Goal: Transaction & Acquisition: Book appointment/travel/reservation

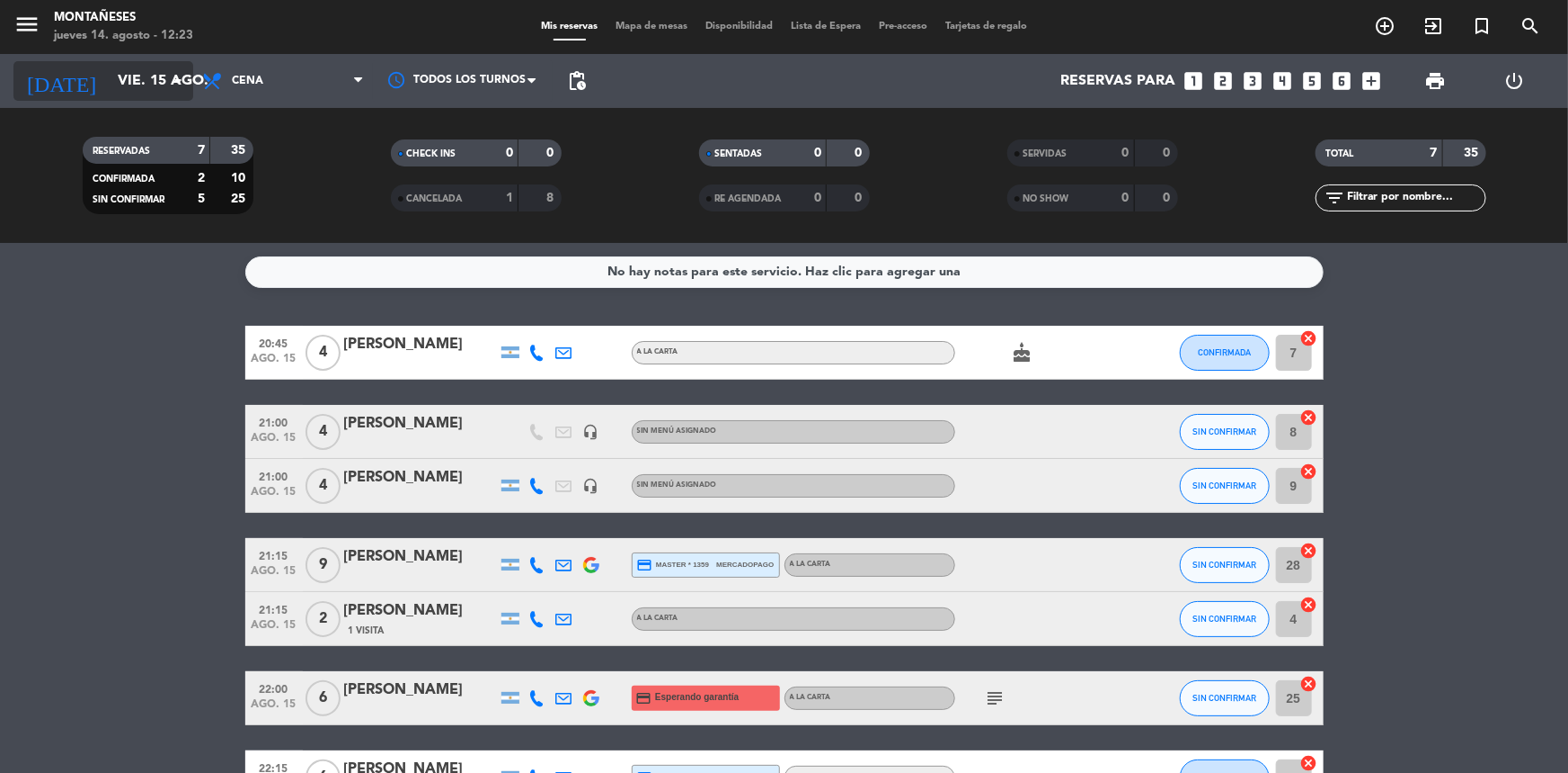
click at [185, 77] on icon "arrow_drop_down" at bounding box center [178, 81] width 22 height 22
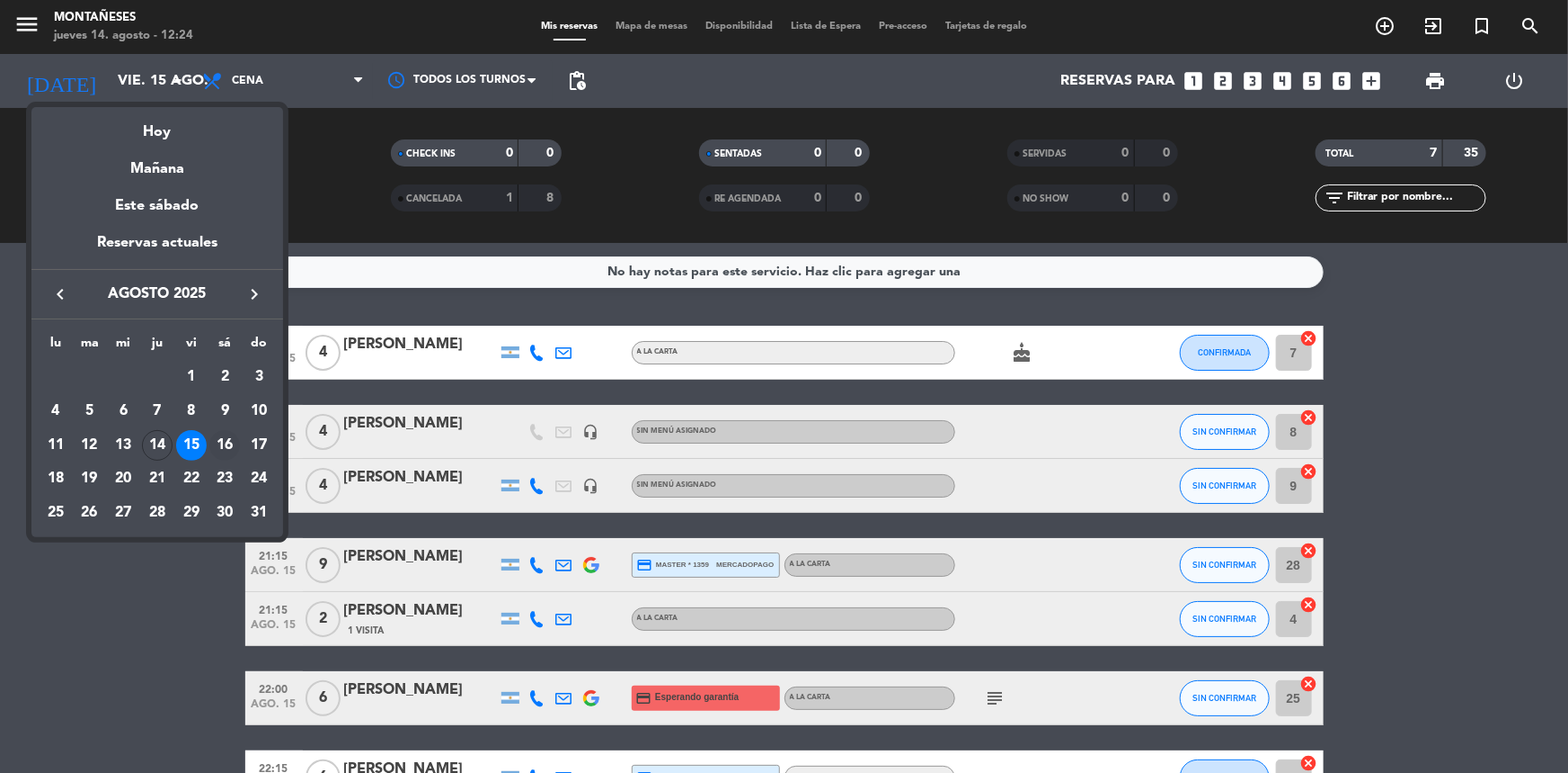
click at [224, 441] on div "16" at bounding box center [224, 445] width 31 height 31
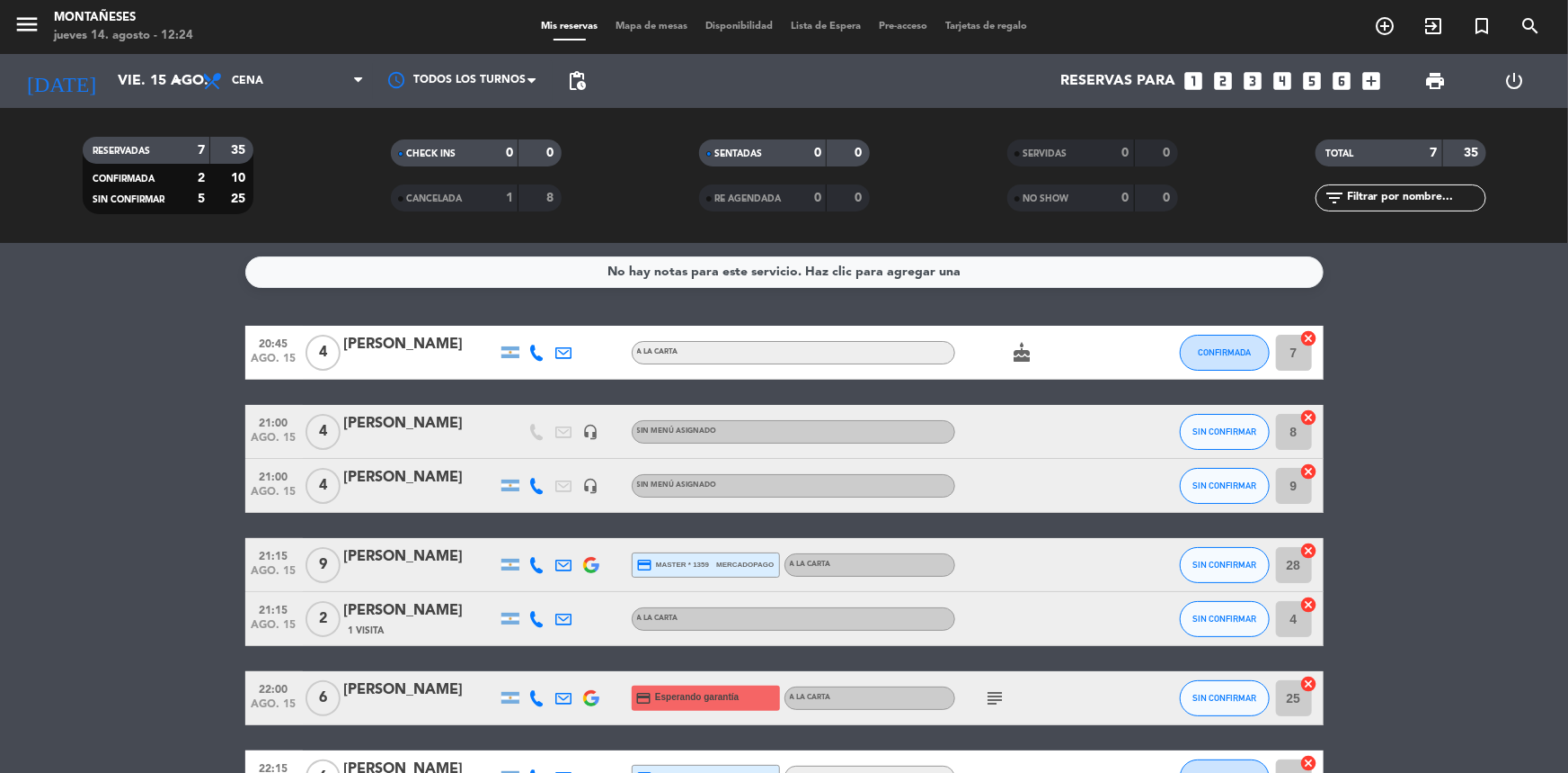
type input "sáb. 16 ago."
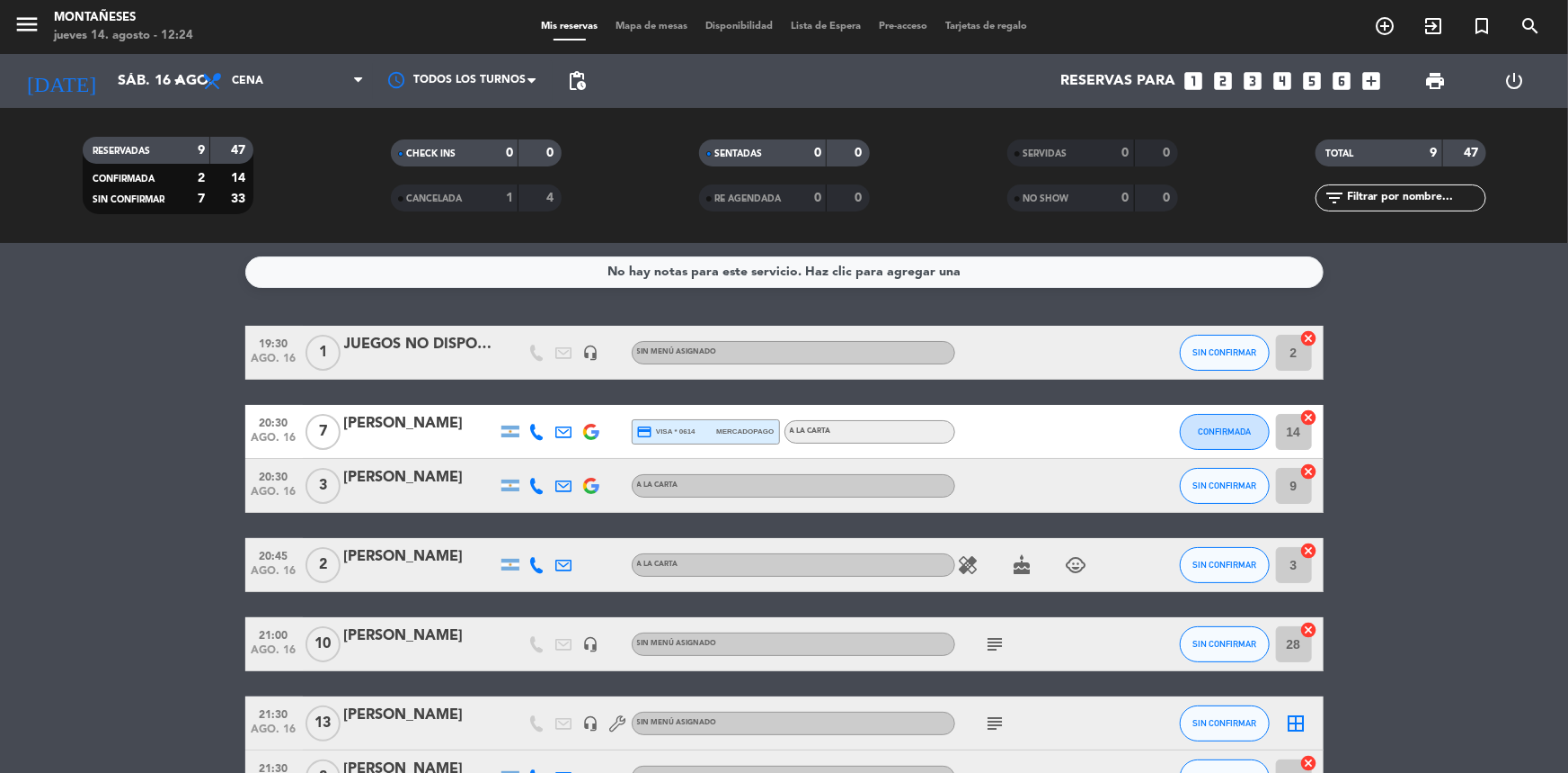
click at [1286, 82] on icon "looks_4" at bounding box center [1282, 80] width 23 height 23
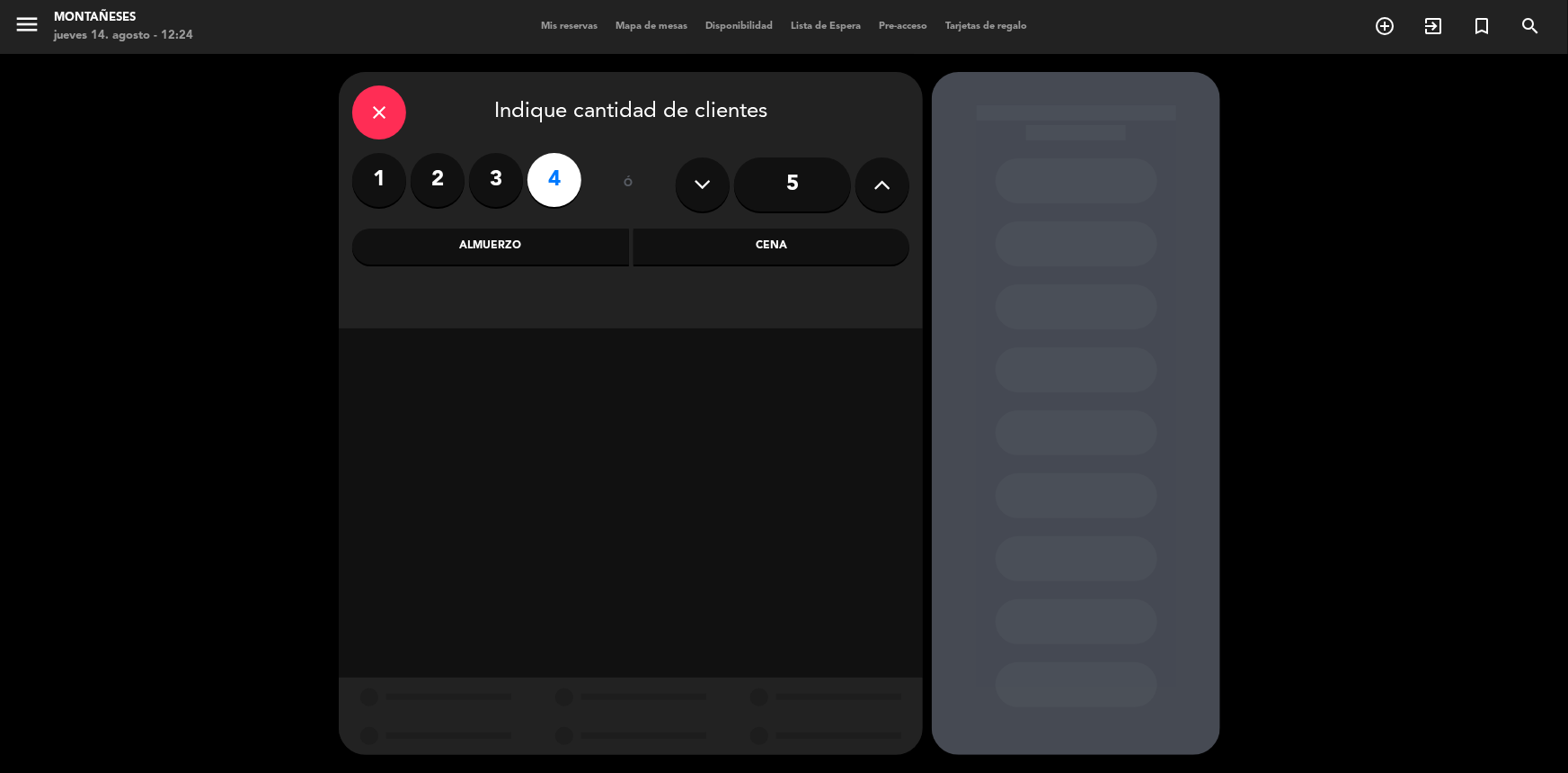
click at [719, 251] on div "Cena" at bounding box center [773, 246] width 277 height 36
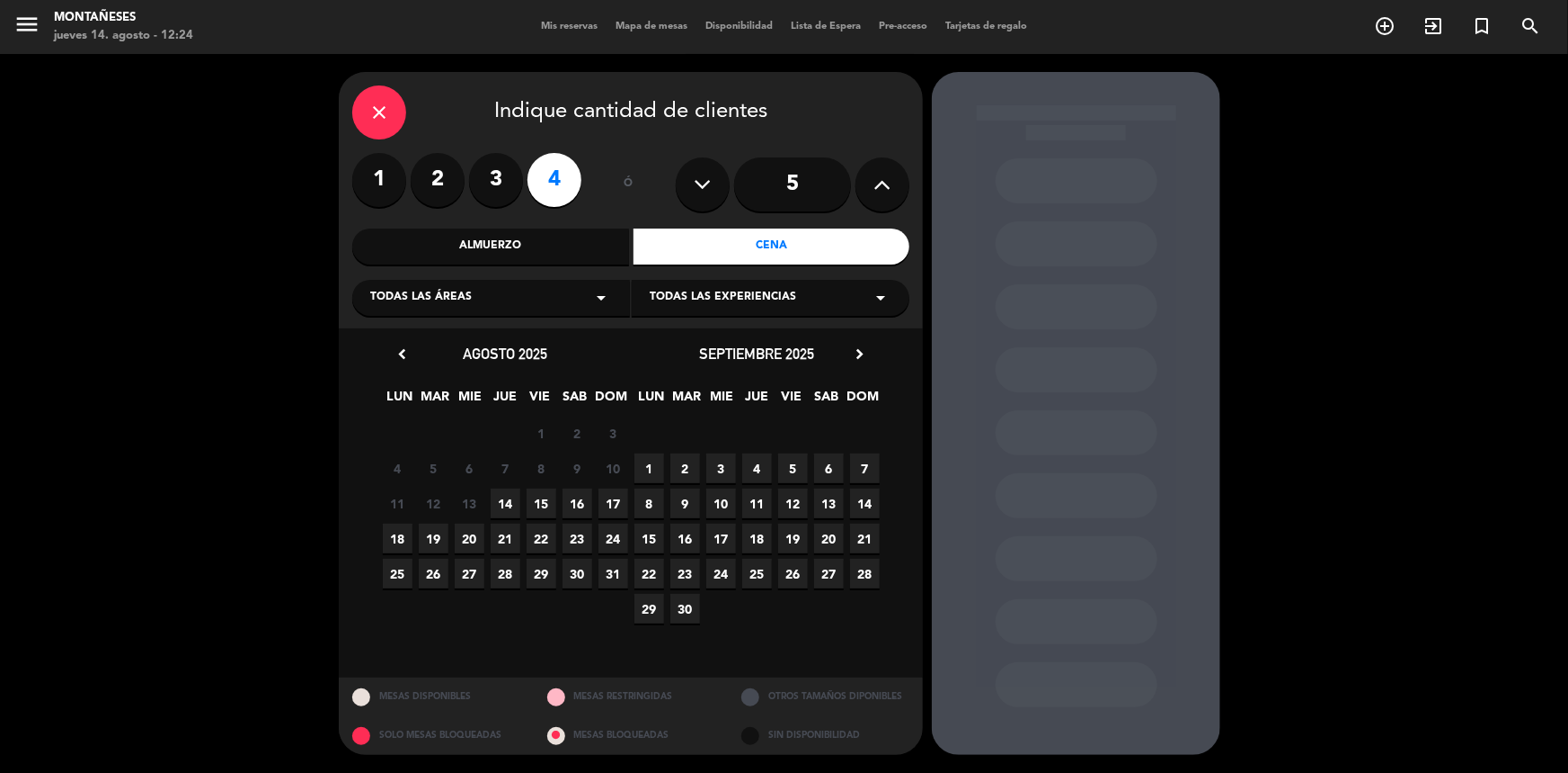
click at [578, 504] on span "16" at bounding box center [577, 504] width 30 height 30
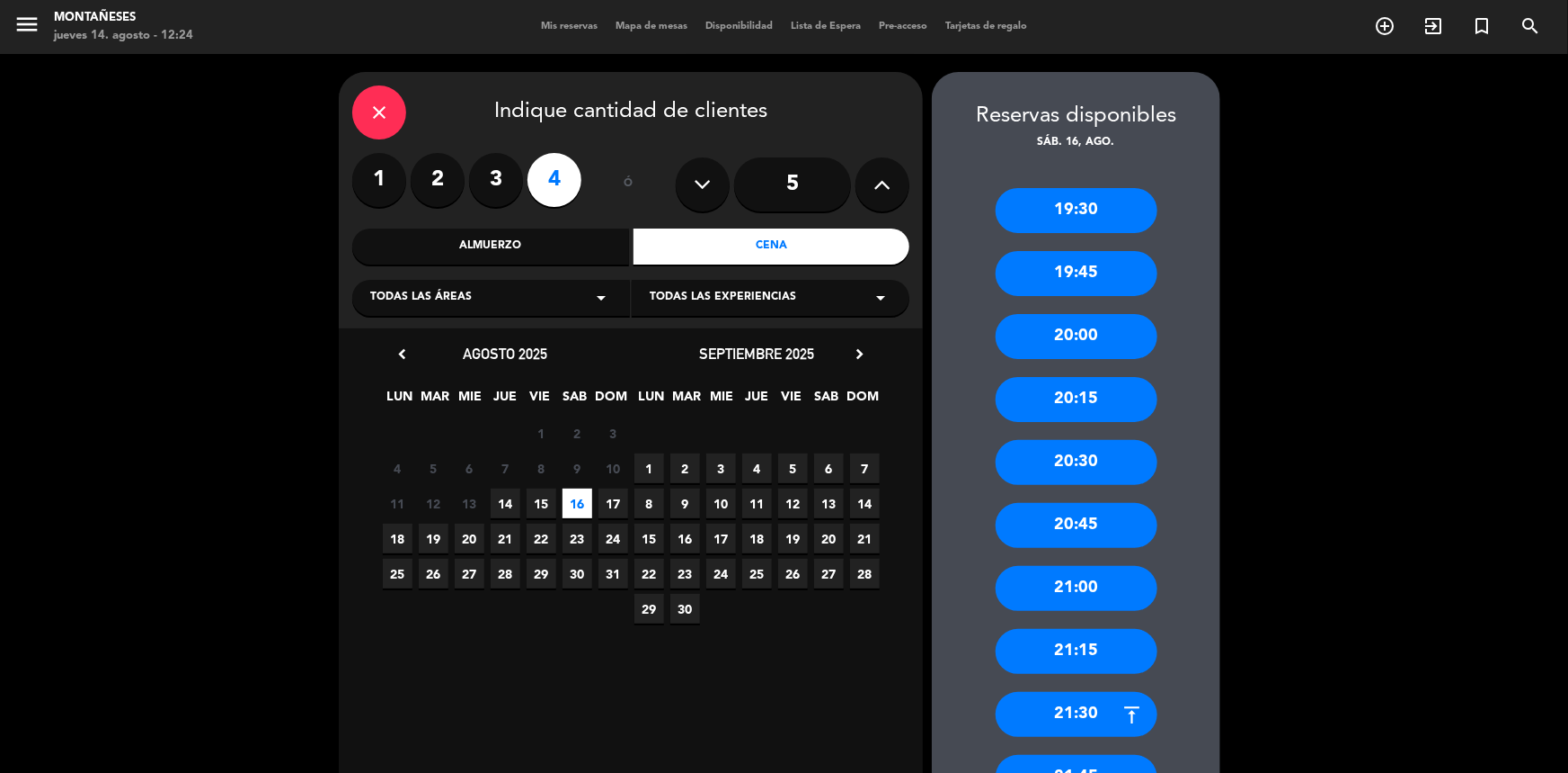
click at [1105, 327] on div "20:00" at bounding box center [1077, 336] width 161 height 45
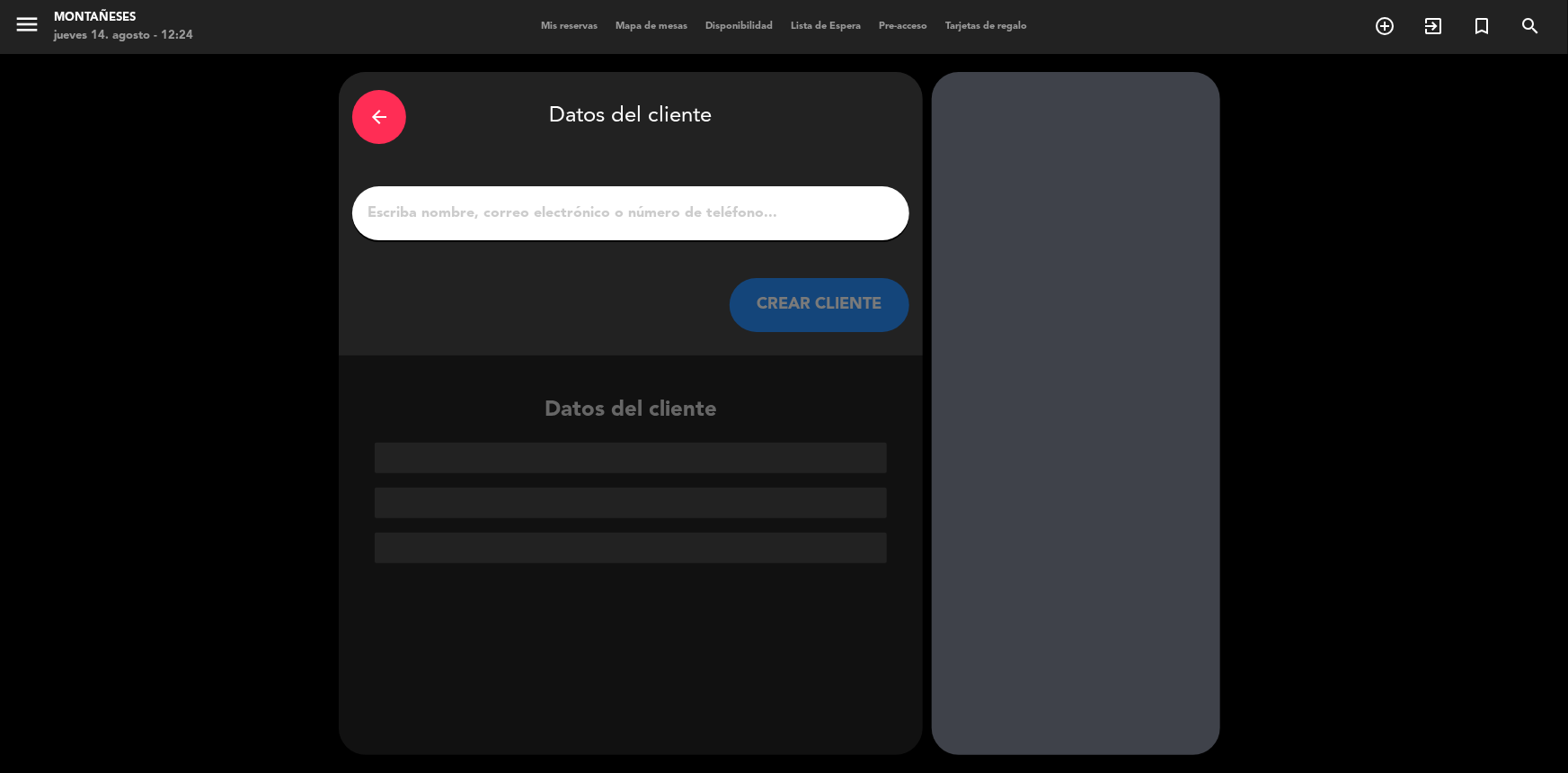
click at [442, 204] on input "1" at bounding box center [631, 212] width 530 height 25
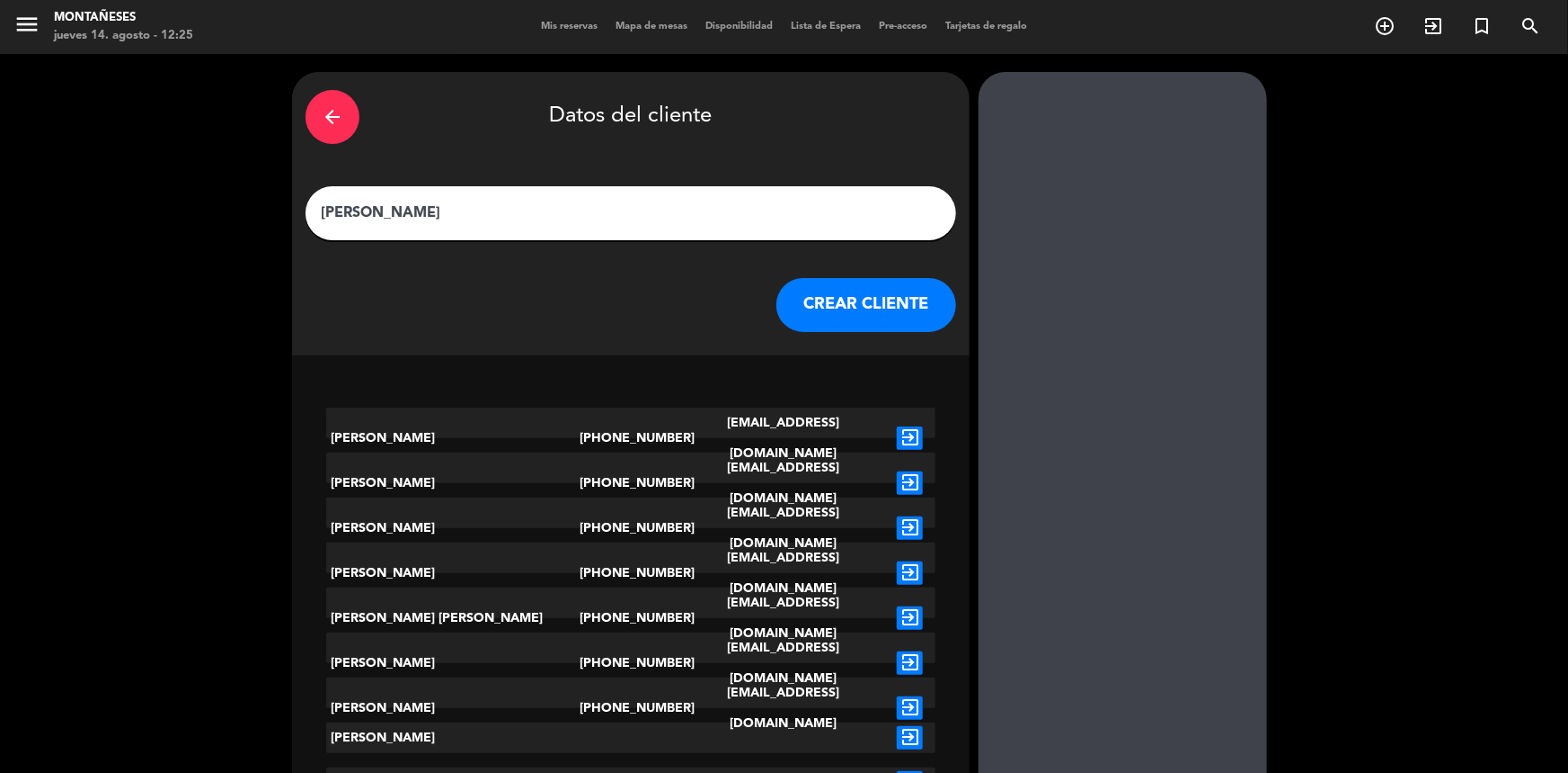
type input "[PERSON_NAME]"
click at [784, 311] on button "CREAR CLIENTE" at bounding box center [866, 305] width 179 height 54
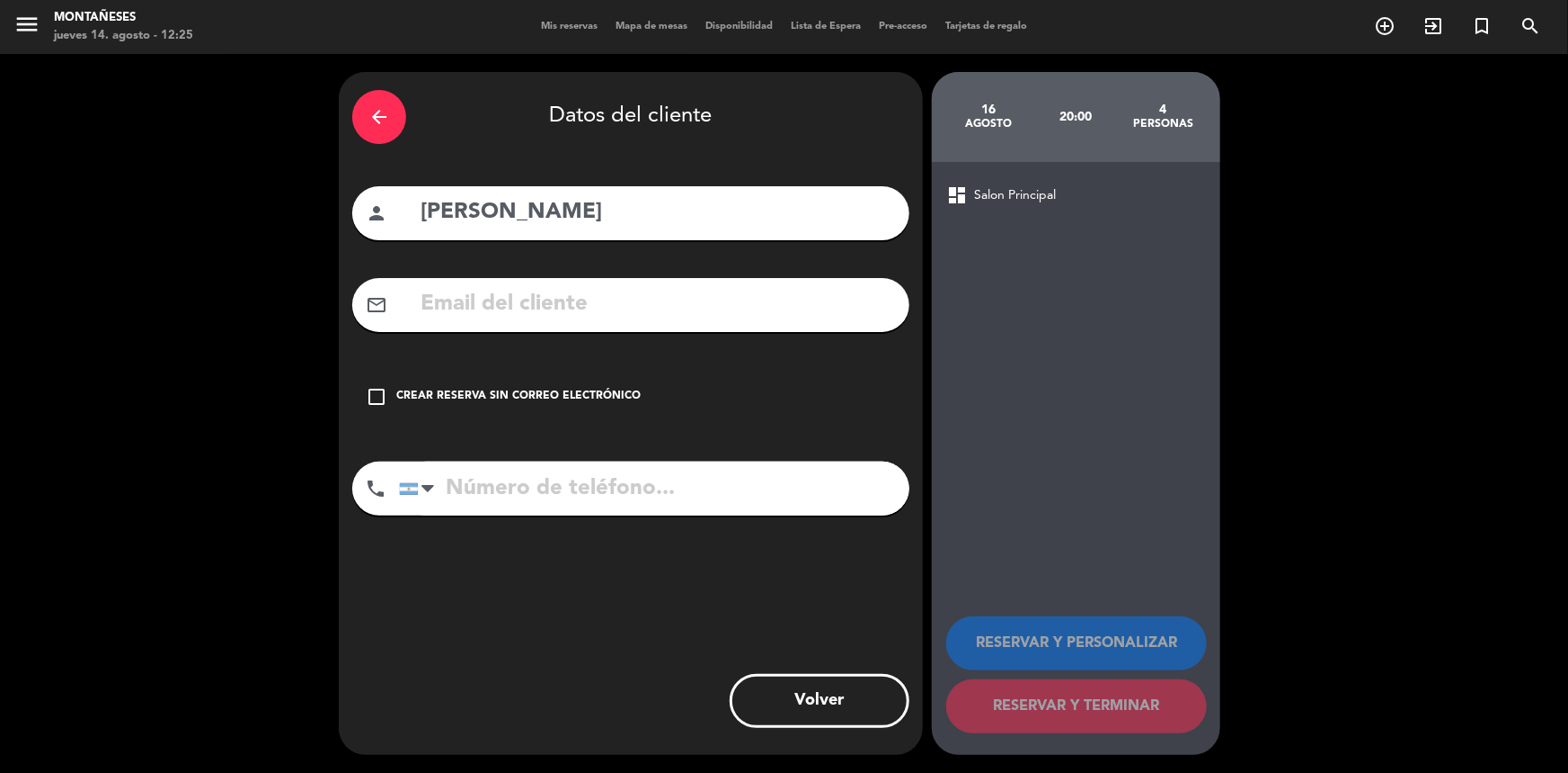
click at [369, 396] on icon "check_box_outline_blank" at bounding box center [377, 397] width 22 height 22
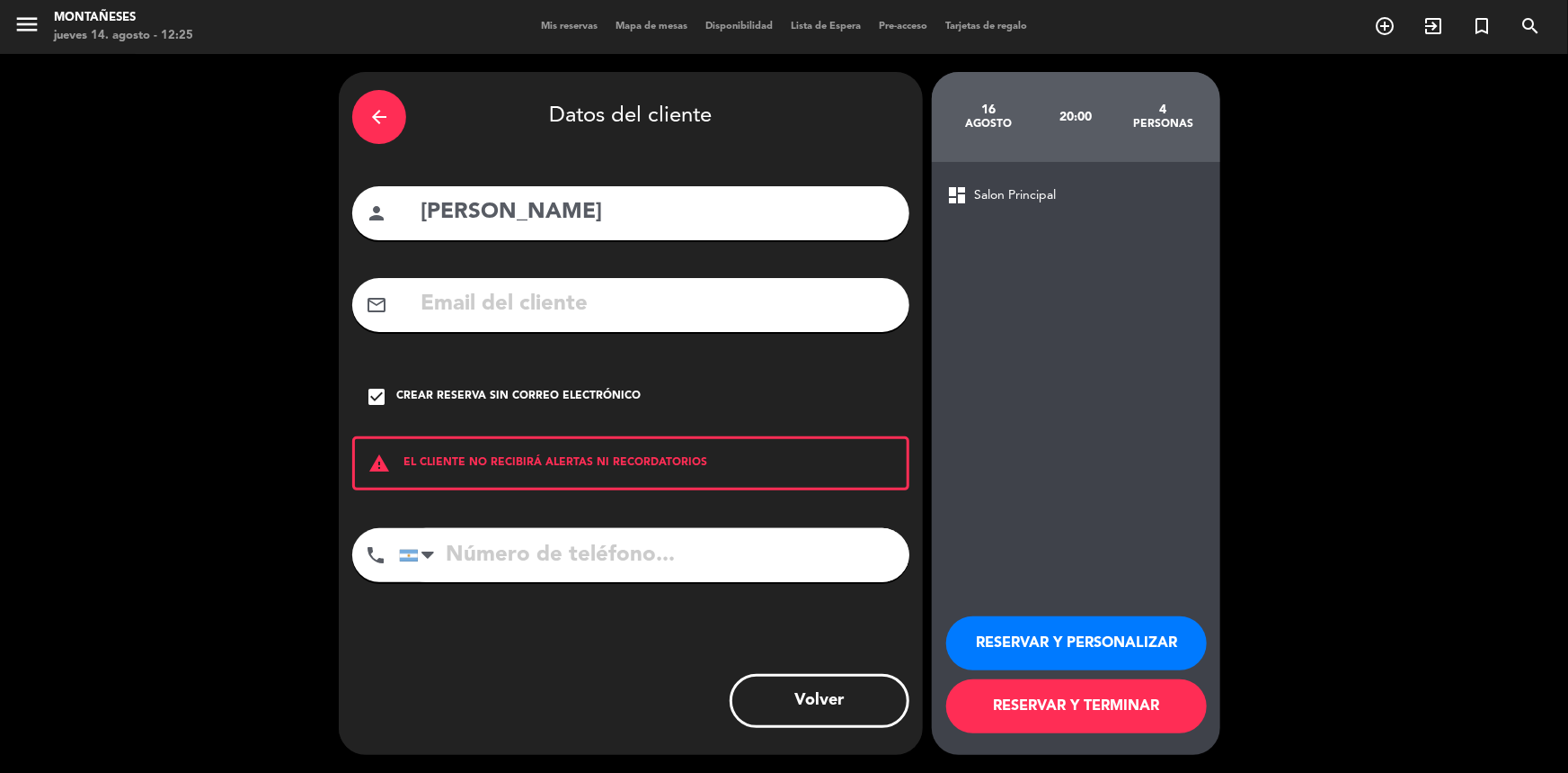
click at [1020, 708] on button "RESERVAR Y TERMINAR" at bounding box center [1077, 706] width 260 height 54
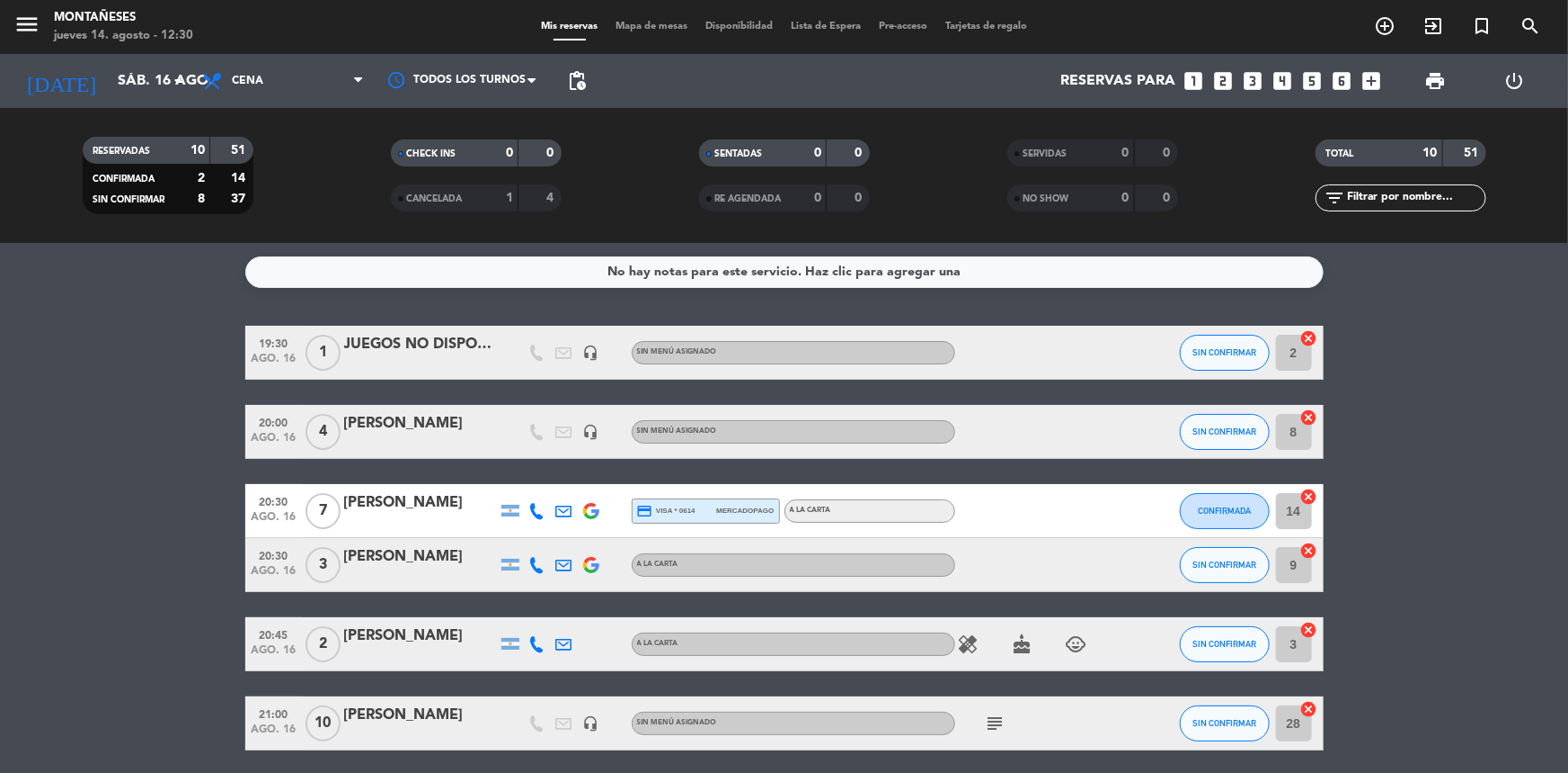
click at [111, 382] on bookings-row "19:30 ago. 16 1 JUEGOS NO DISPONIBLE headset_mic Sin menú asignado SIN CONFIRMA…" at bounding box center [784, 683] width 1568 height 716
click at [117, 79] on input "sáb. 16 ago." at bounding box center [203, 81] width 189 height 35
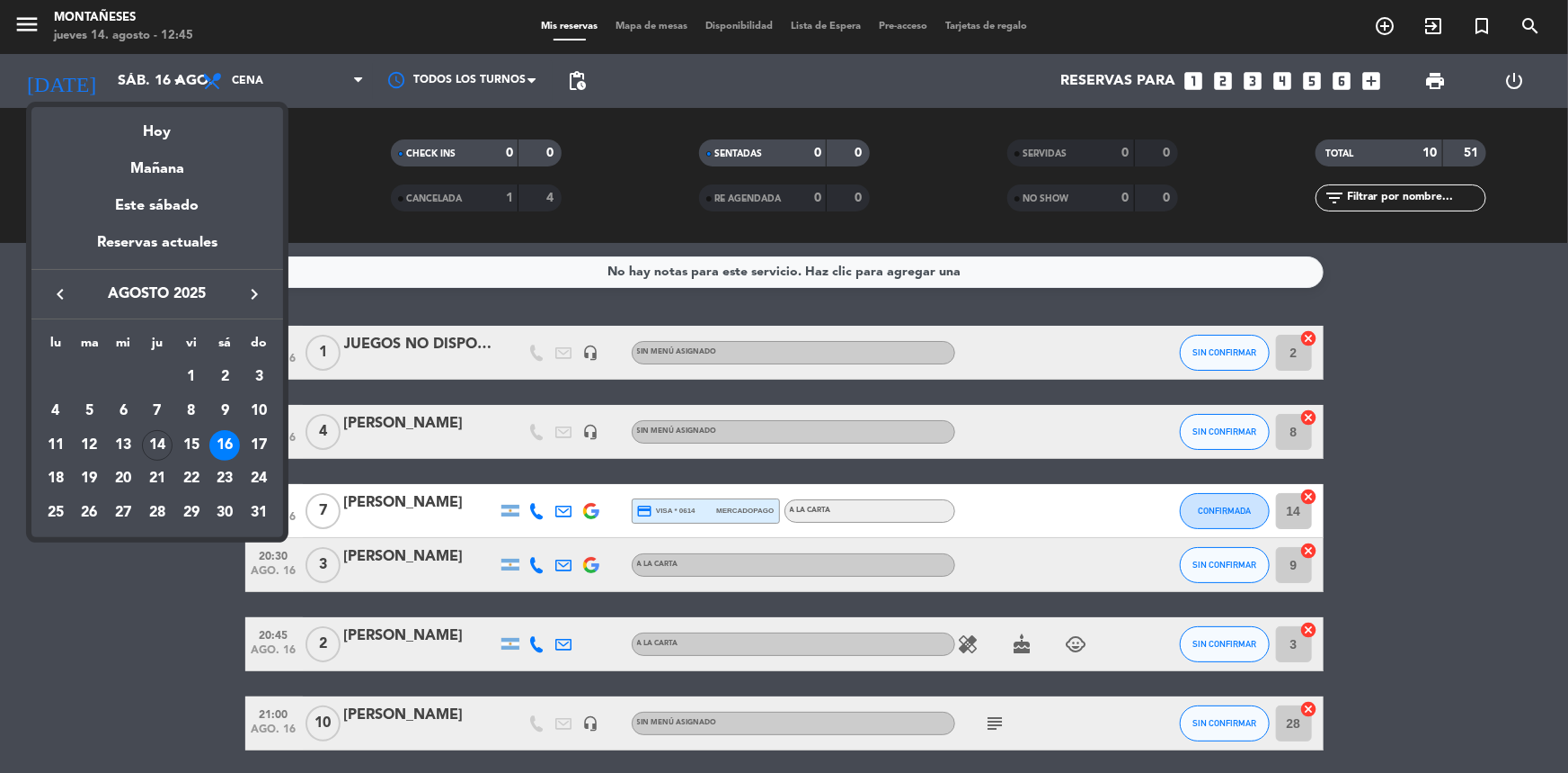
click at [169, 656] on div at bounding box center [784, 386] width 1568 height 773
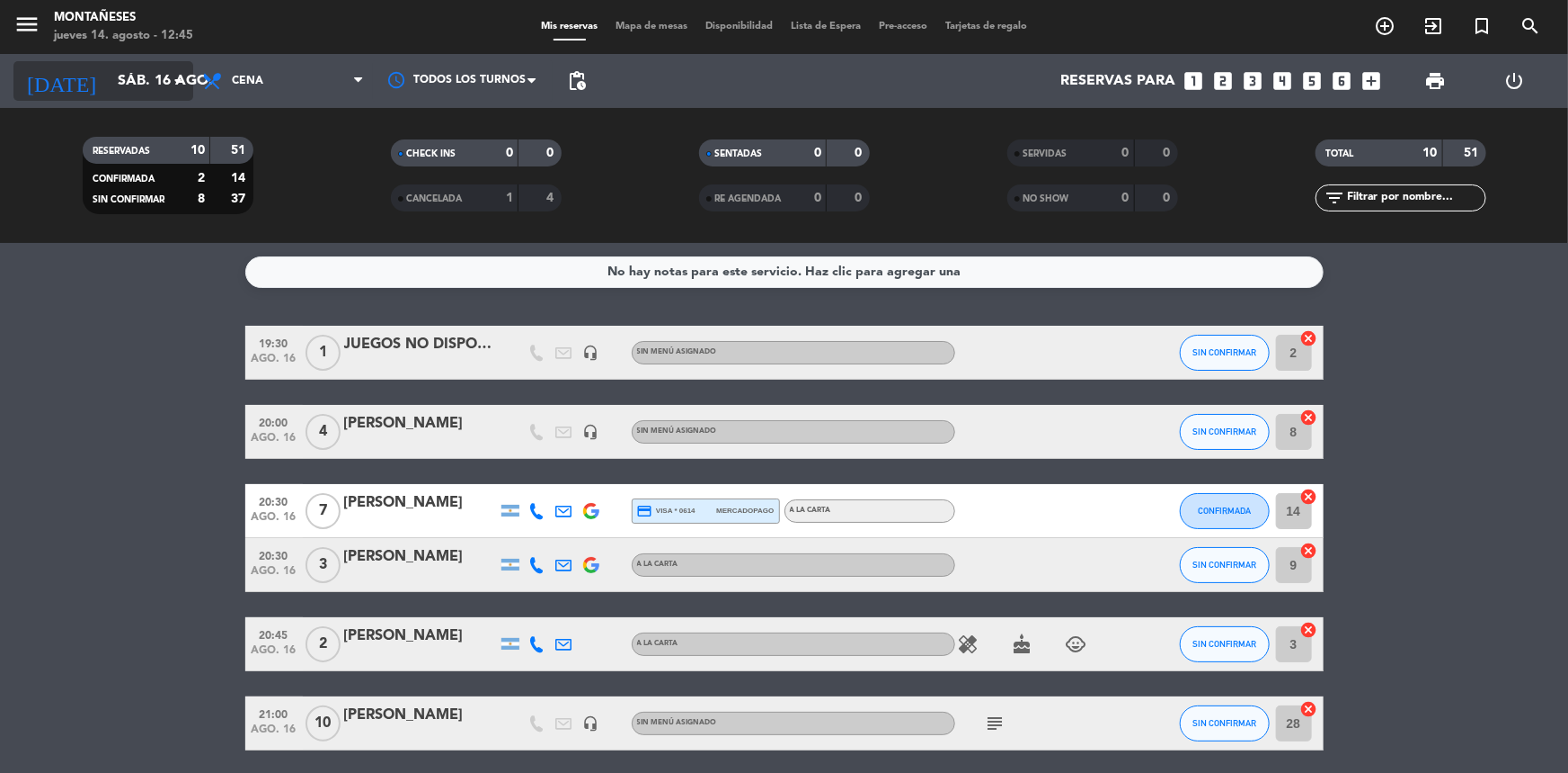
click at [130, 96] on input "sáb. 16 ago." at bounding box center [203, 81] width 189 height 35
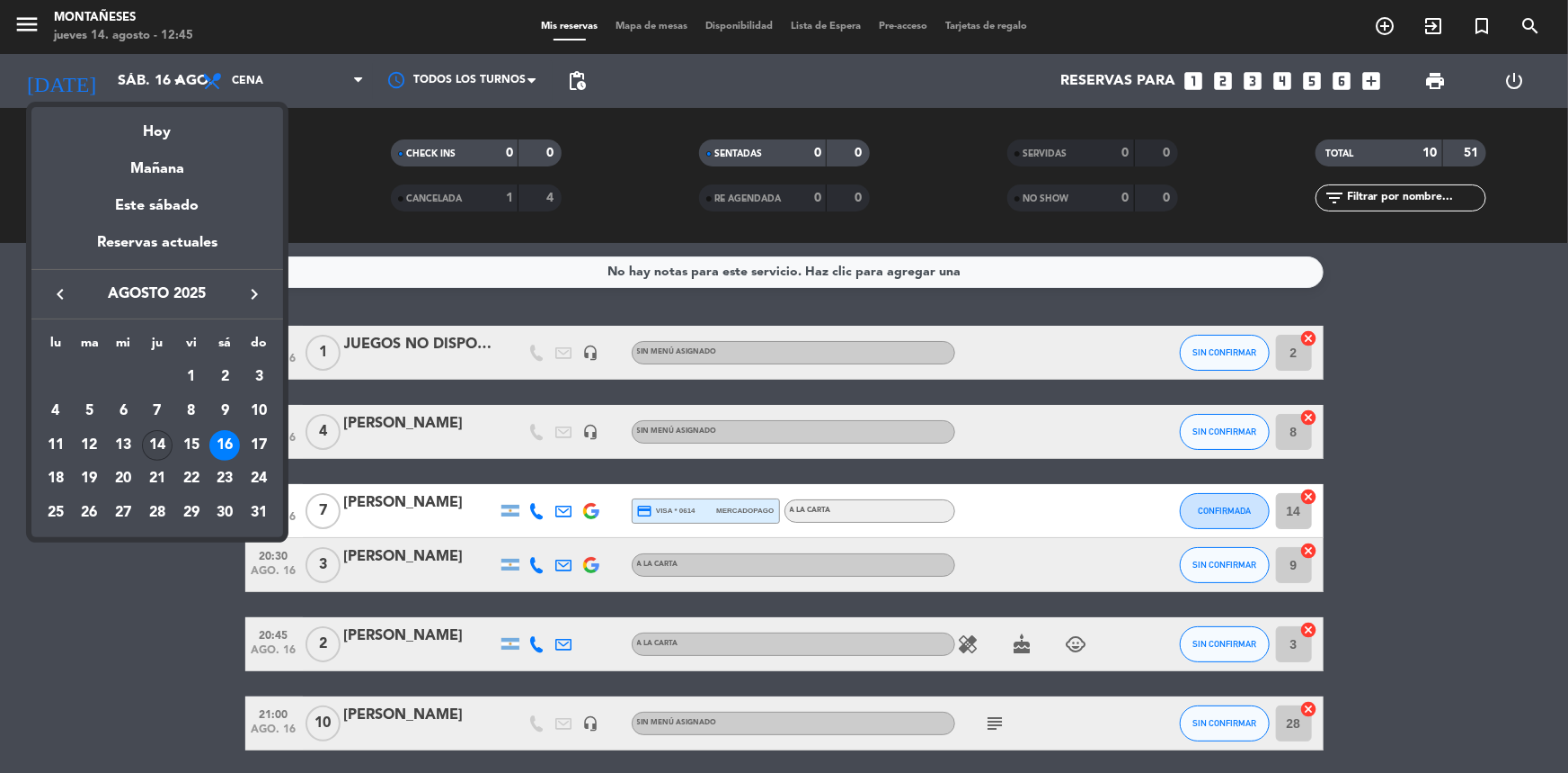
click at [162, 455] on div "14" at bounding box center [157, 445] width 31 height 31
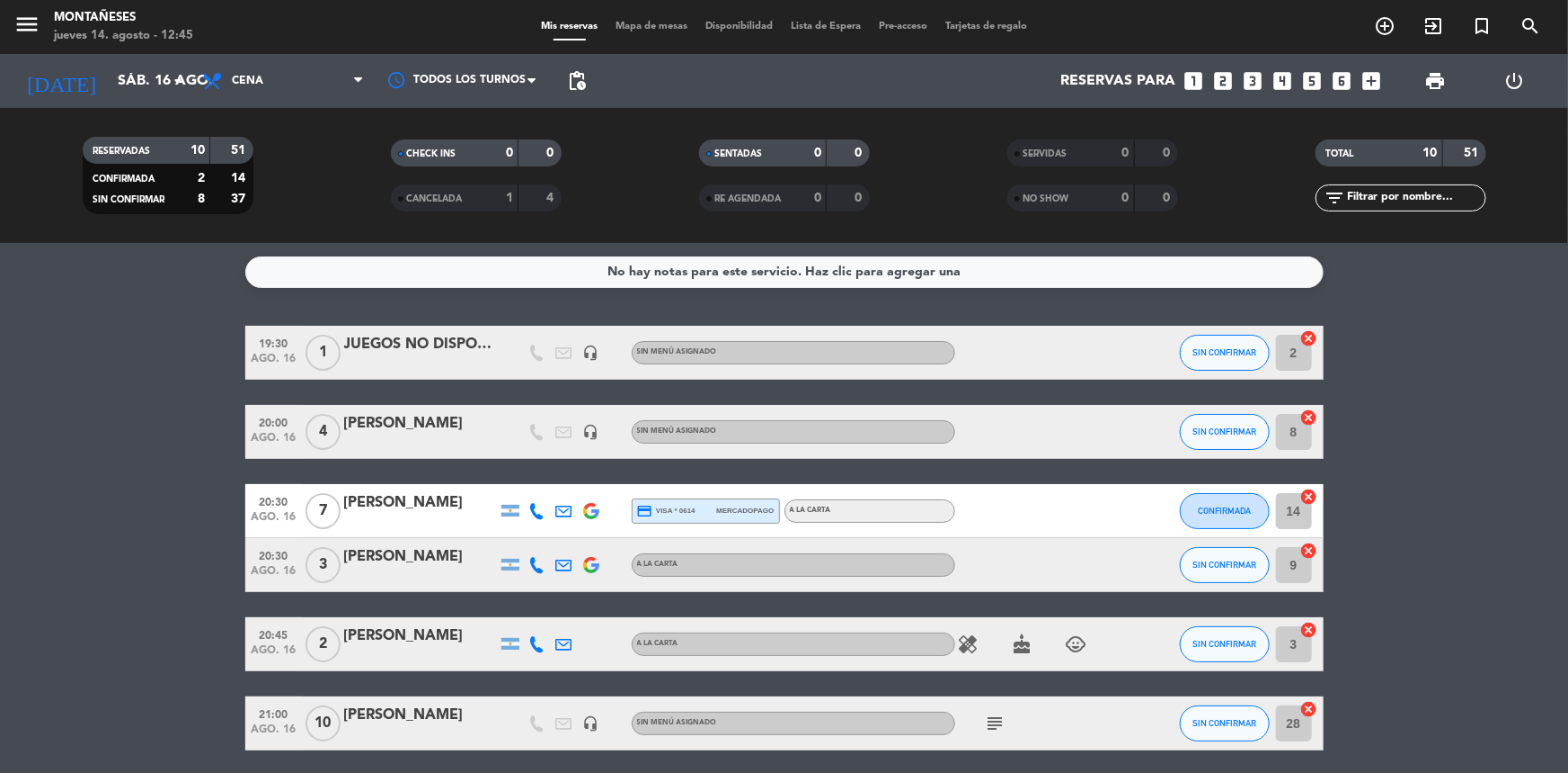
type input "jue. 14 ago."
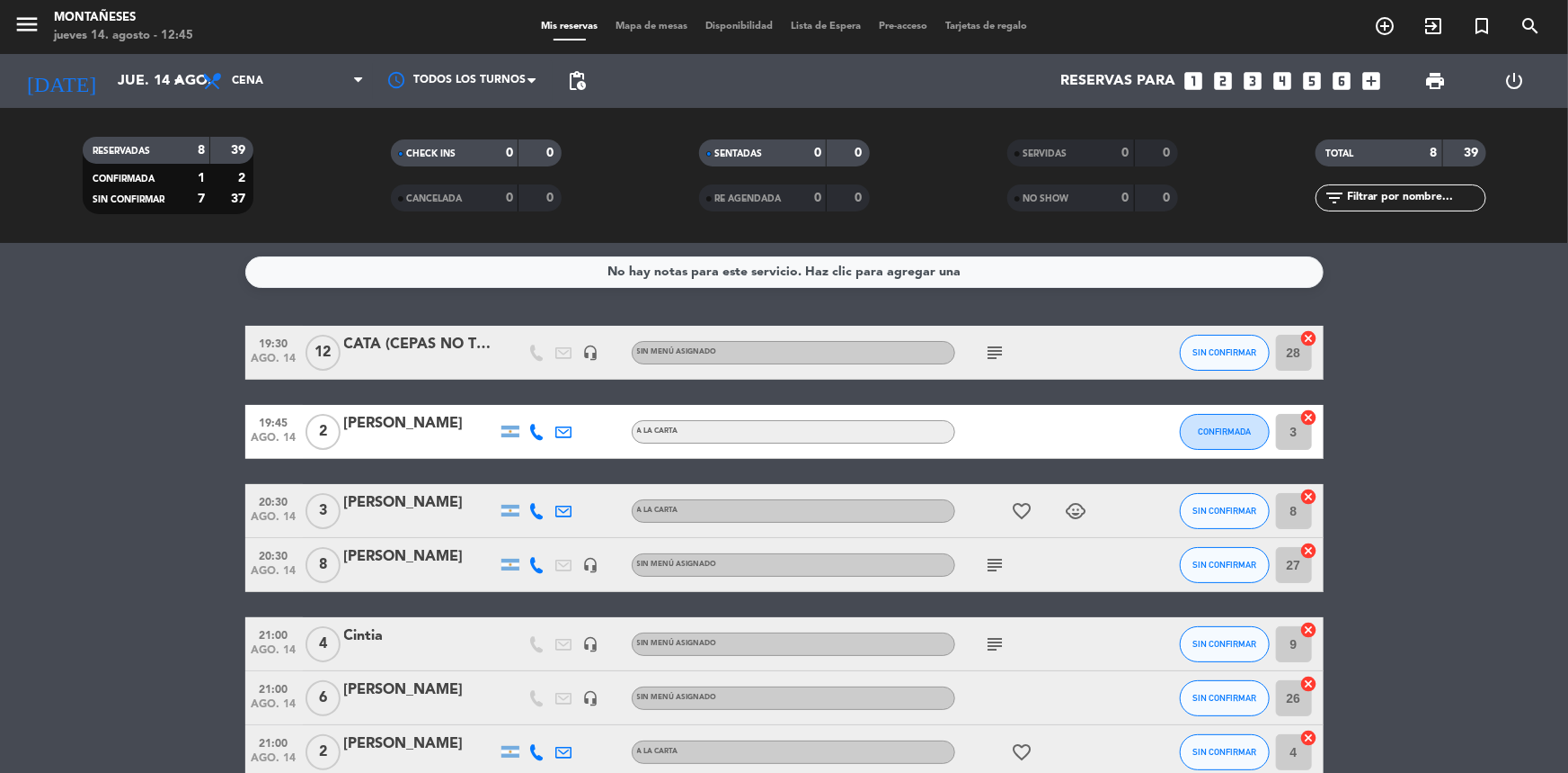
click at [983, 342] on span "subject" at bounding box center [996, 353] width 27 height 22
click at [985, 343] on icon "subject" at bounding box center [996, 353] width 22 height 22
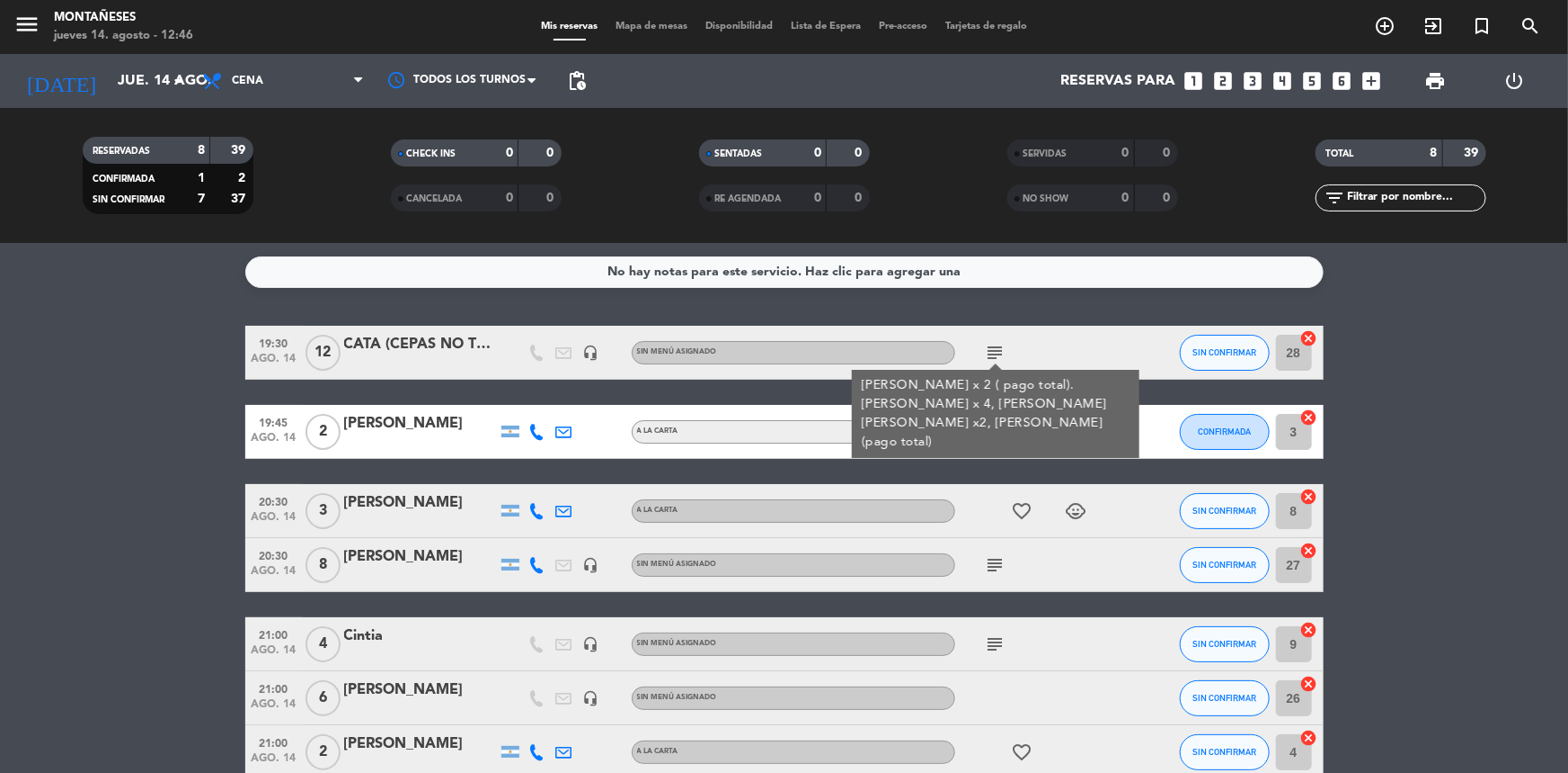
click at [163, 428] on bookings-row "19:30 ago. 14 12 CATA (CEPAS NO TRADICIONALES) headset_mic Sin menú asignado su…" at bounding box center [784, 591] width 1568 height 533
